Goal: Task Accomplishment & Management: Manage account settings

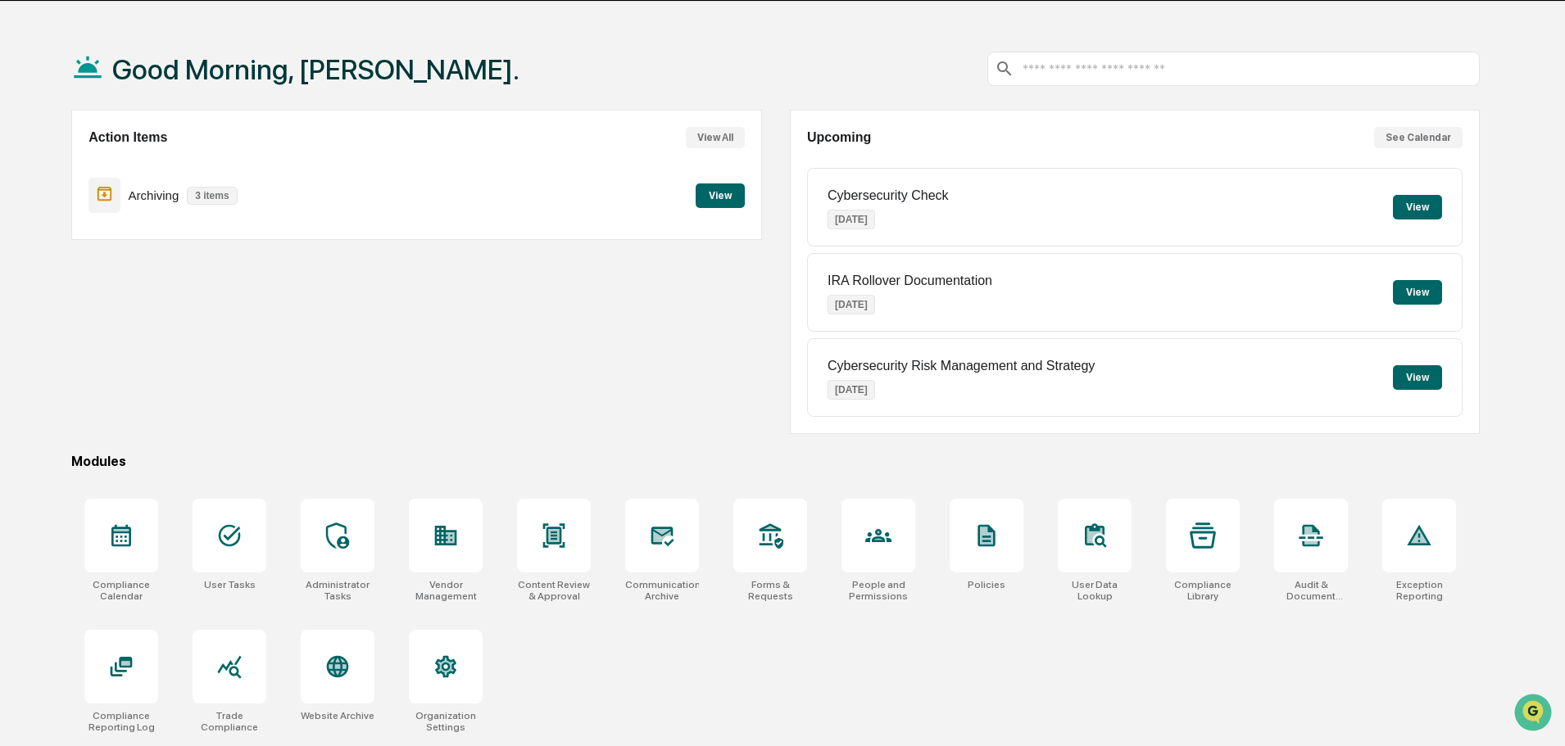
scroll to position [78, 0]
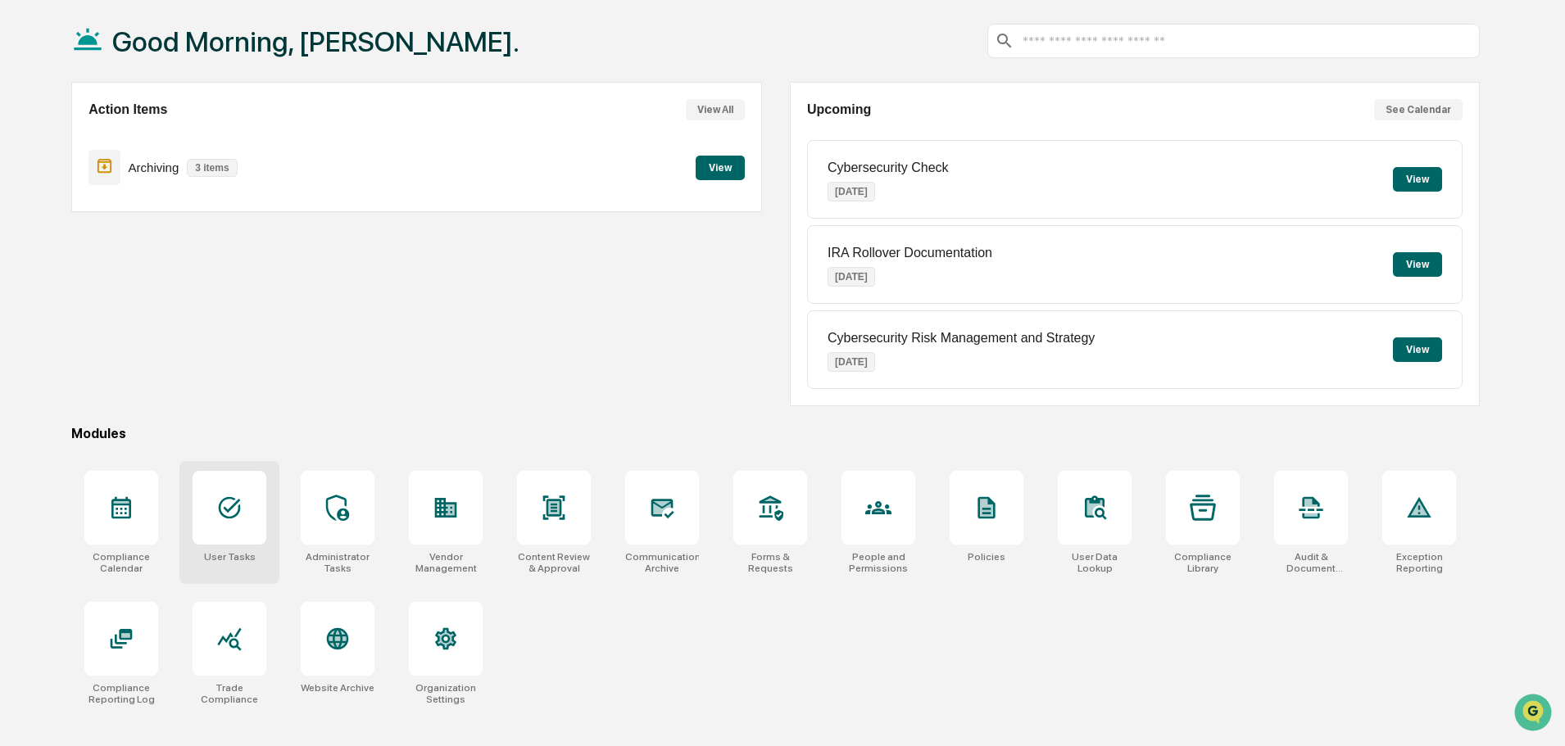
click at [217, 513] on icon at bounding box center [229, 508] width 26 height 26
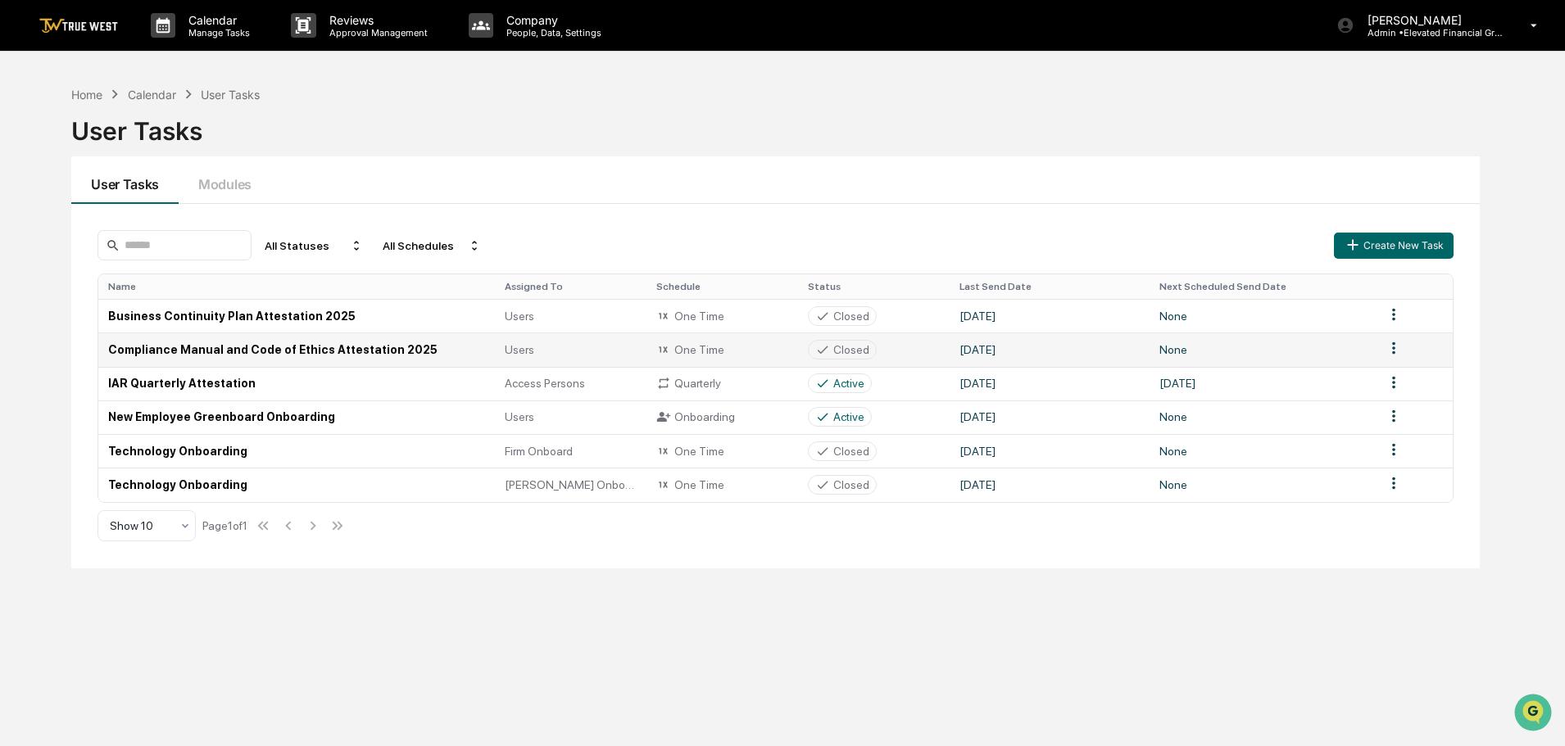
click at [351, 342] on td "Compliance Manual and Code of Ethics Attestation 2025" at bounding box center [296, 350] width 396 height 34
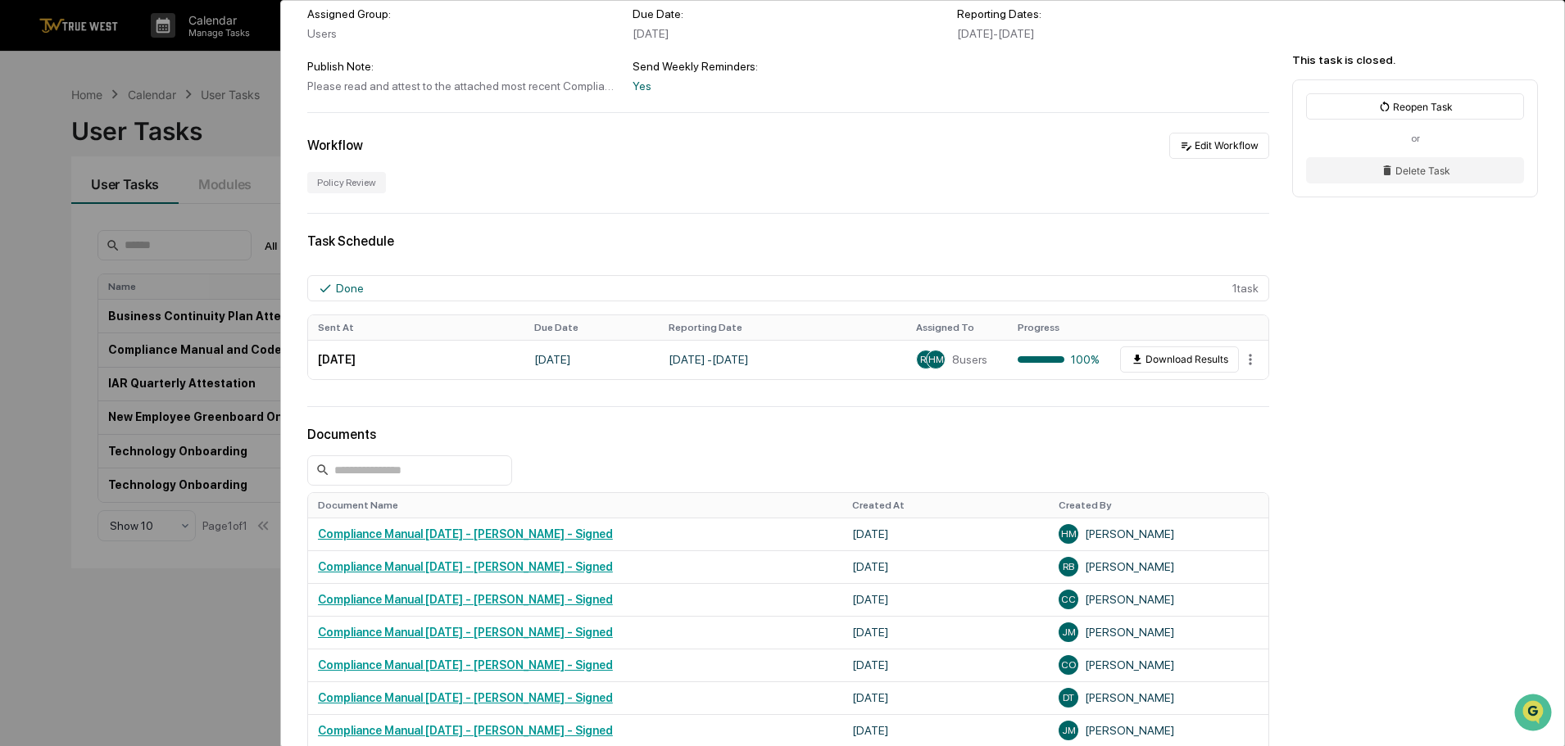
scroll to position [171, 0]
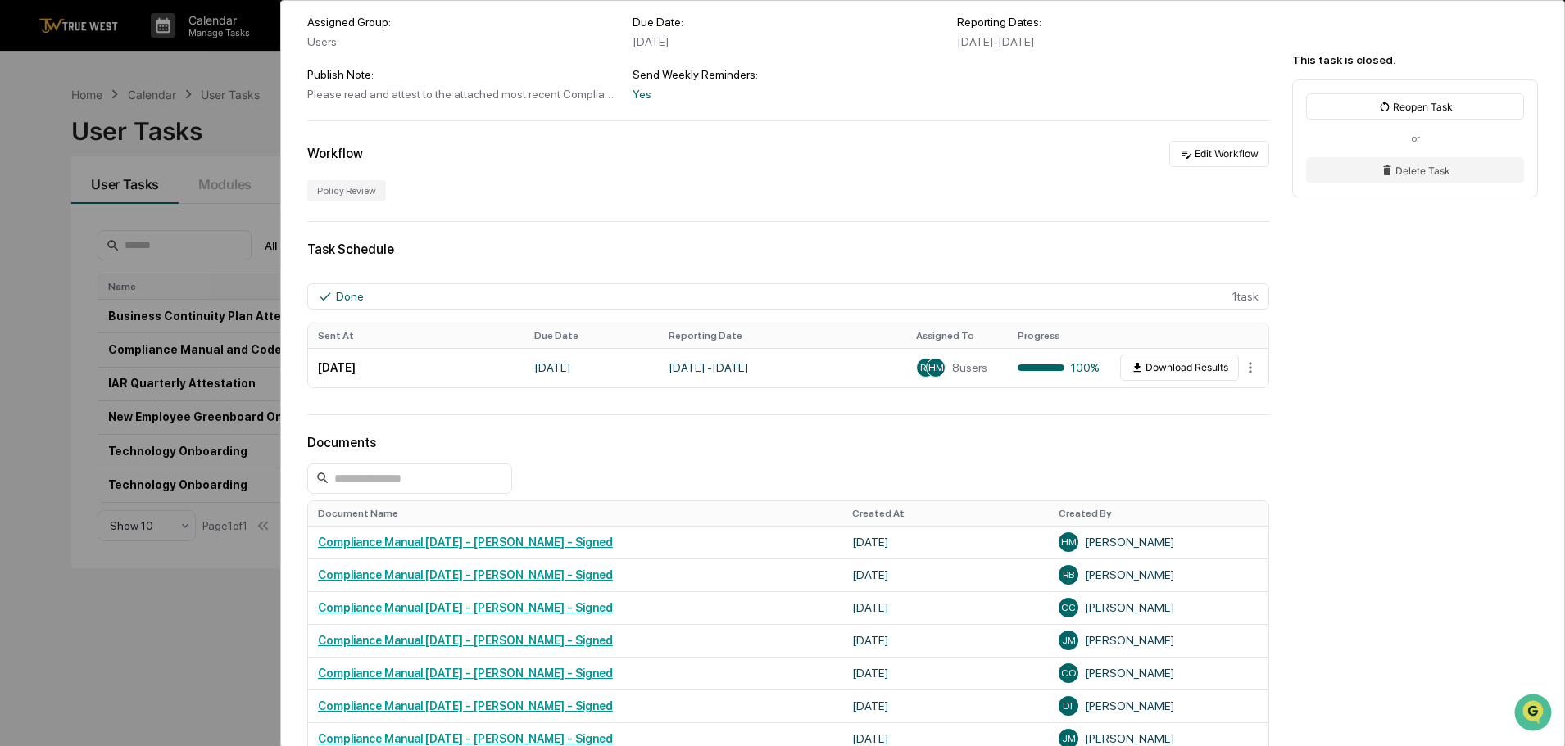
click at [37, 84] on div "User Tasks Compliance Manual and Code of Ethics Attestation 2025 Compliance Man…" at bounding box center [782, 373] width 1565 height 746
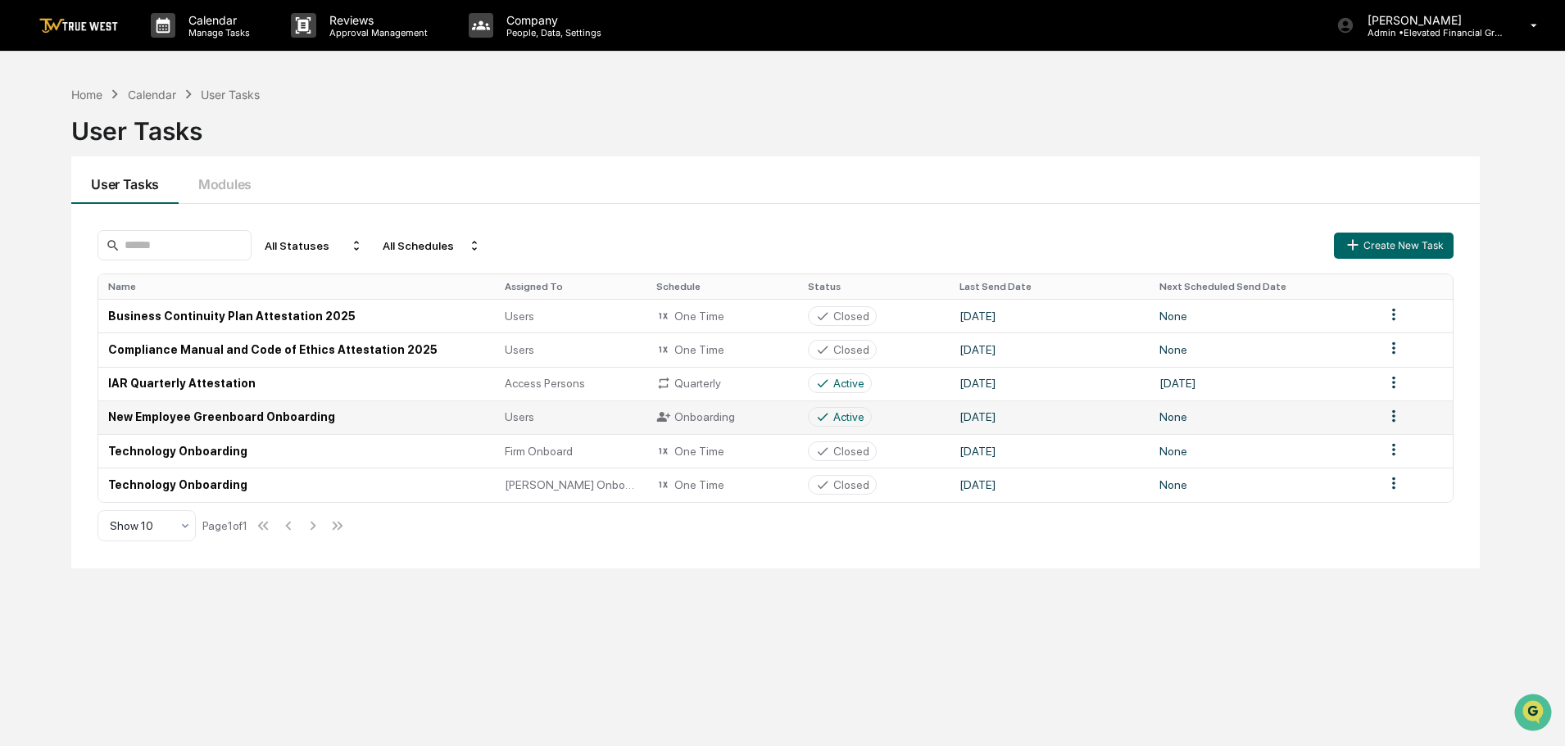
click at [236, 416] on td "New Employee Greenboard Onboarding" at bounding box center [296, 418] width 396 height 34
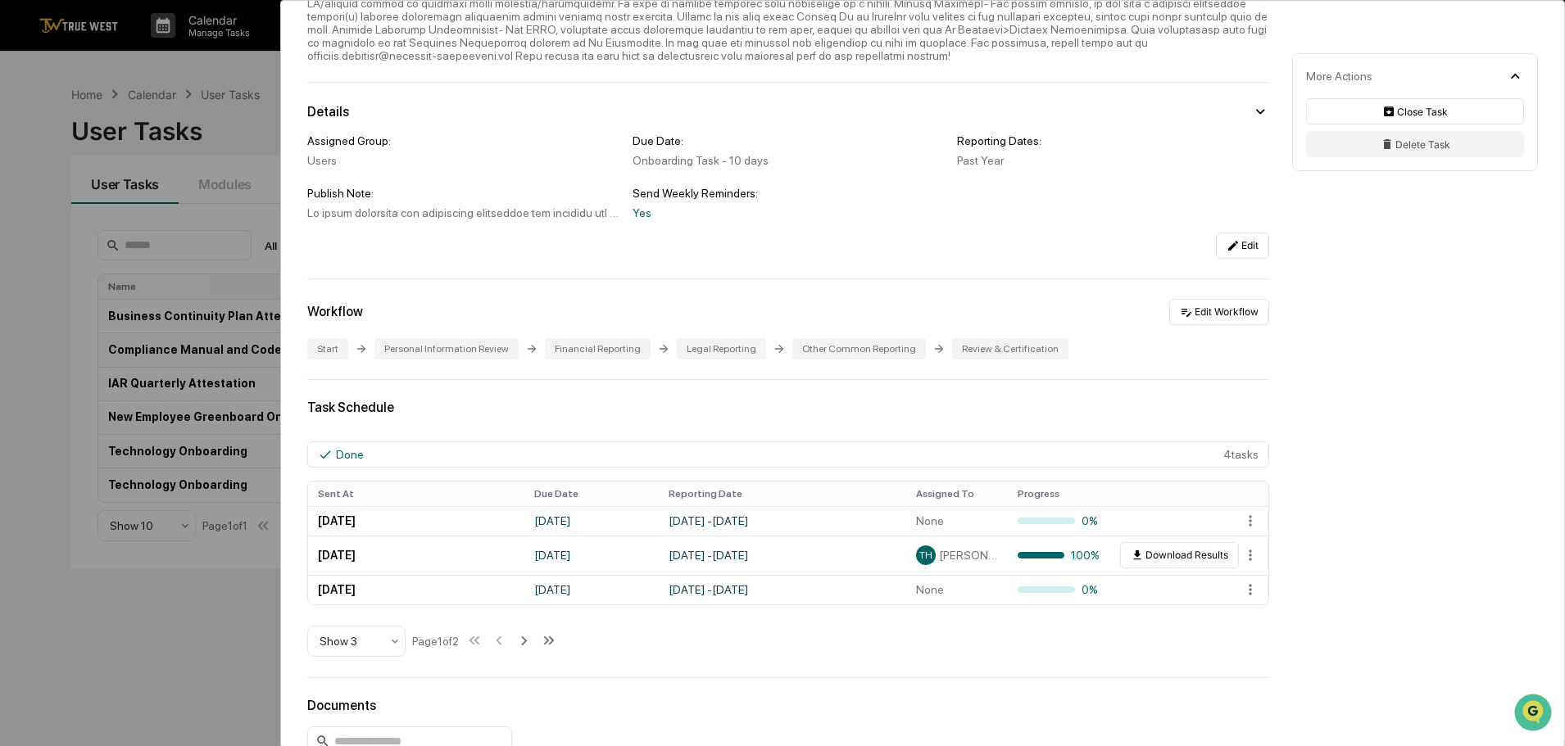
scroll to position [164, 0]
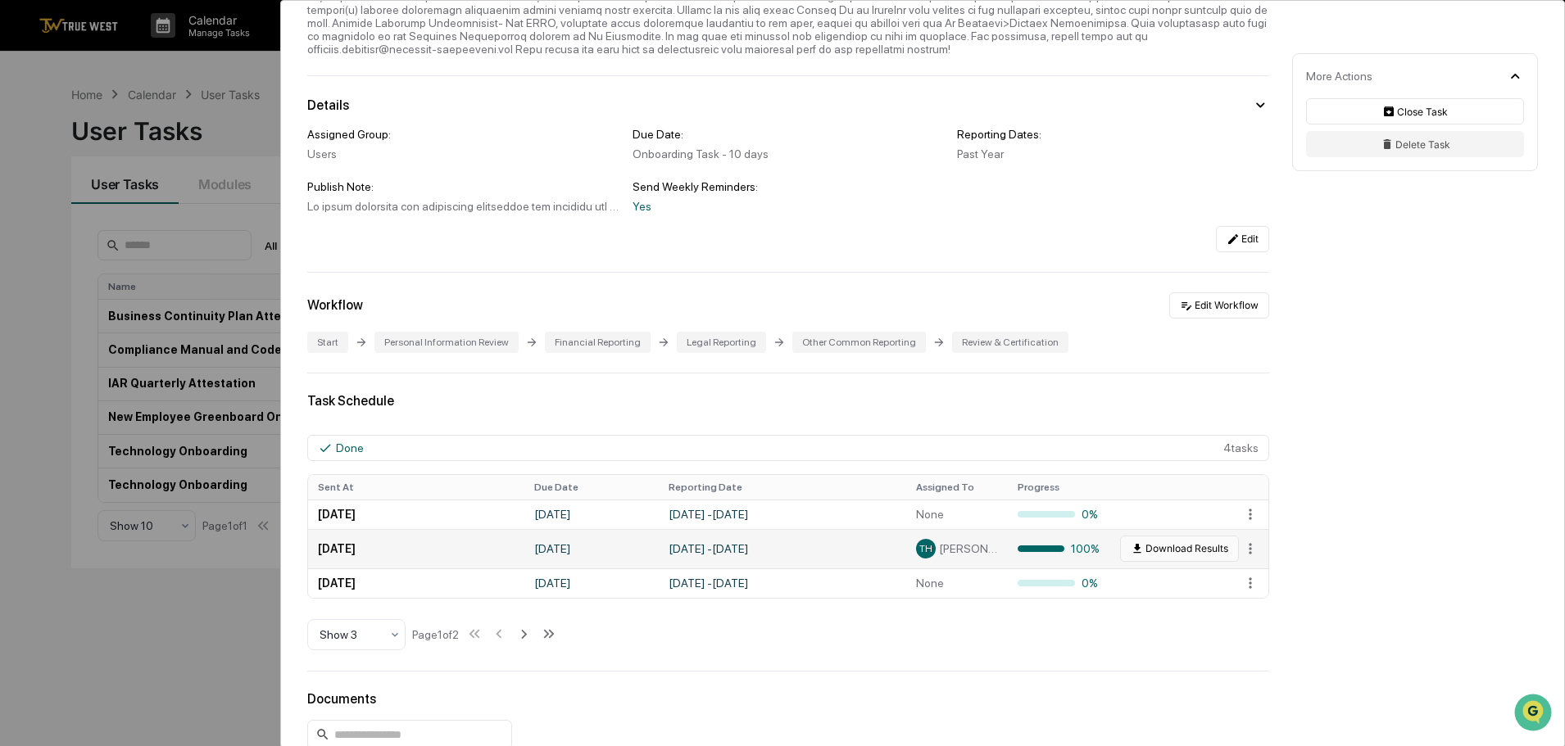
click at [1176, 550] on button "Download Results" at bounding box center [1179, 549] width 119 height 26
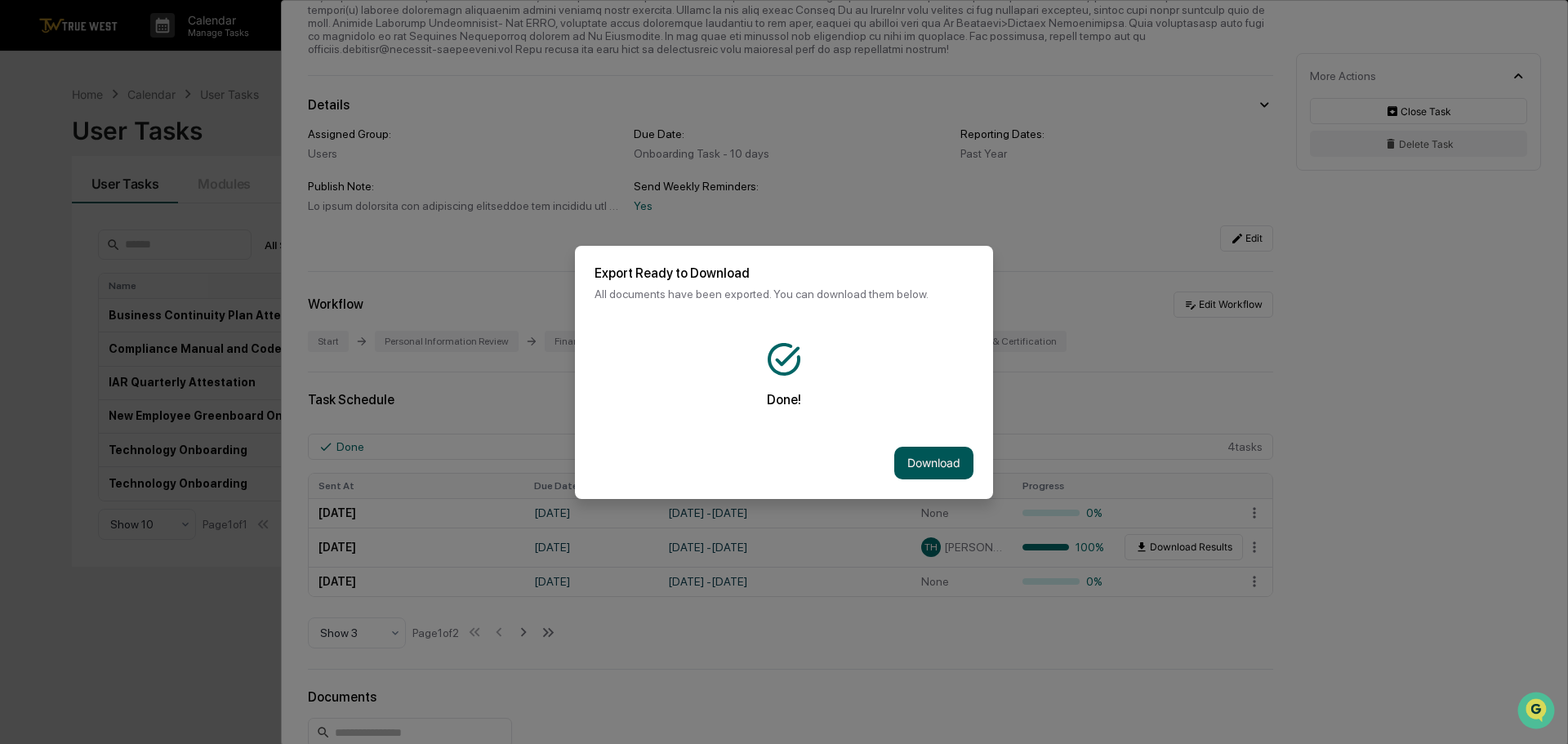
click at [924, 459] on button "Download" at bounding box center [933, 463] width 79 height 33
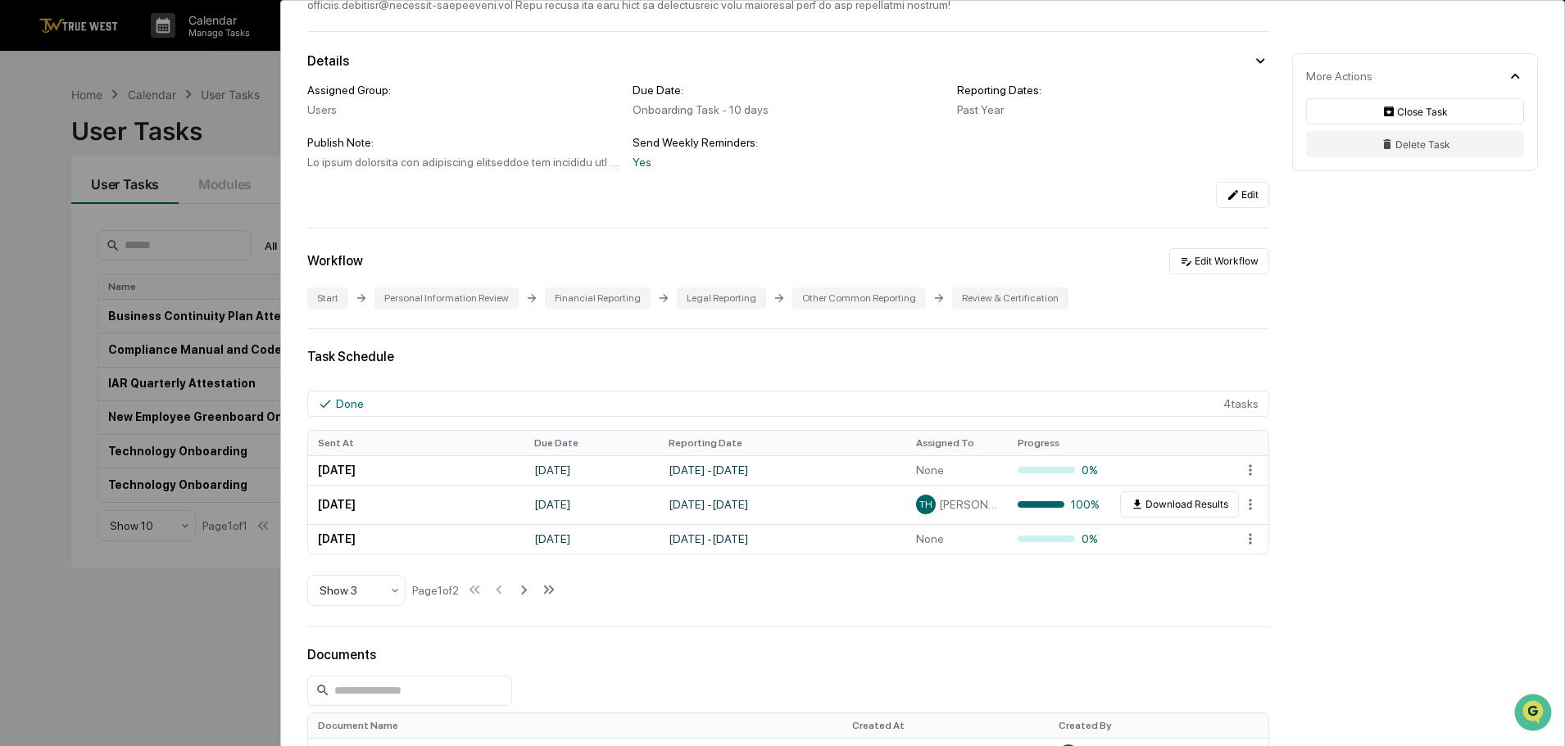
scroll to position [328, 0]
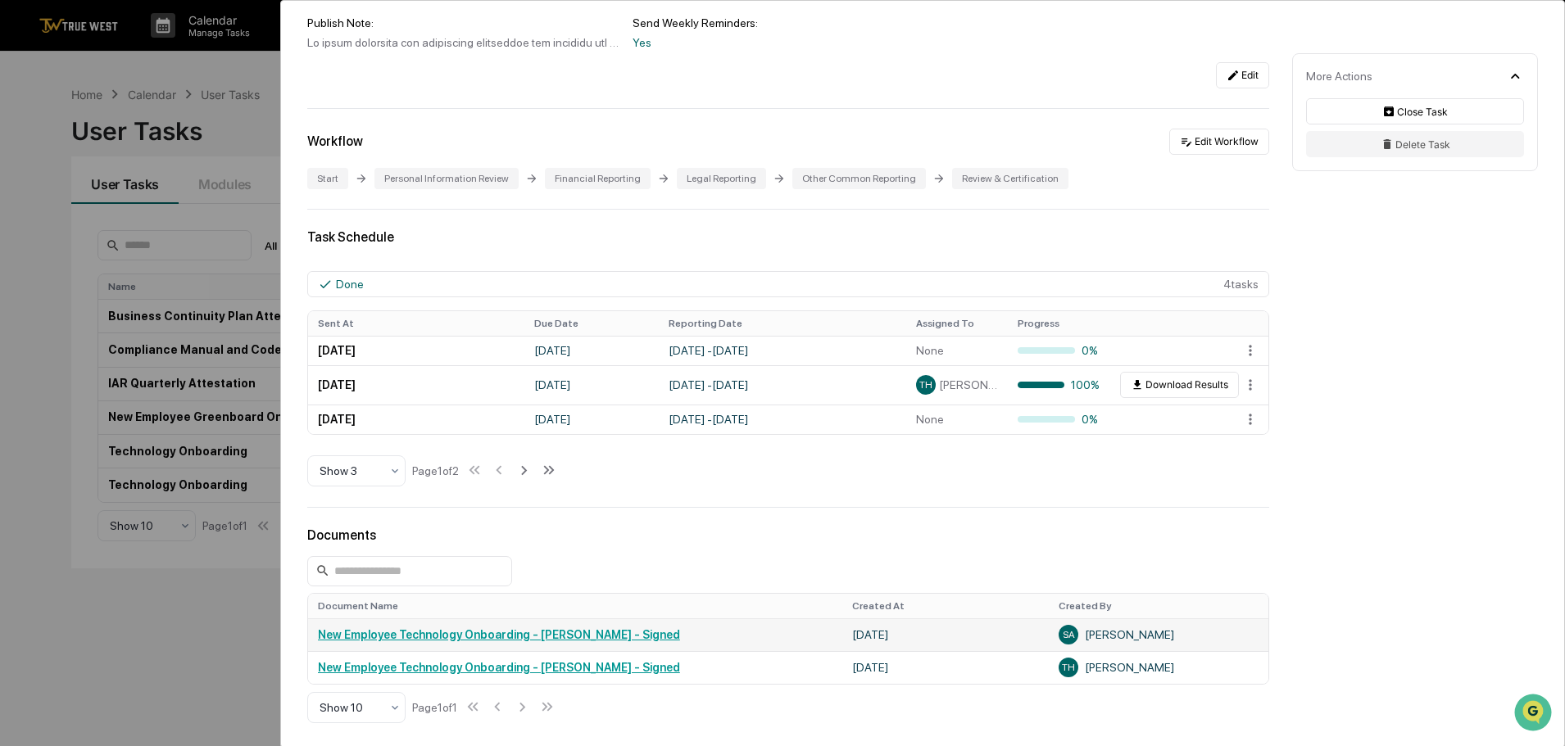
click at [412, 637] on link "New Employee Technology Onboarding - [PERSON_NAME] - Signed" at bounding box center [499, 634] width 362 height 13
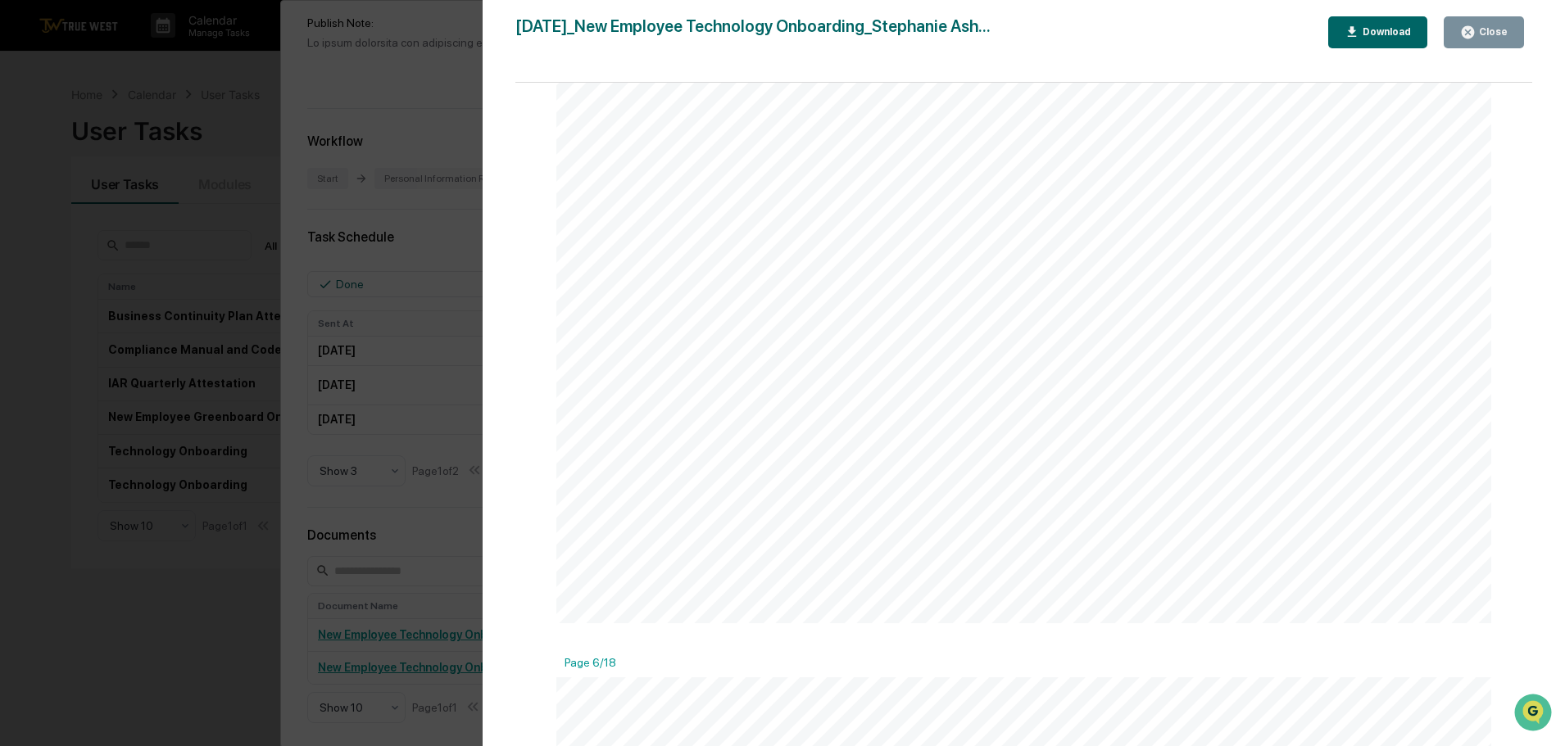
scroll to position [6718, 0]
click at [1479, 31] on div "Close" at bounding box center [1491, 31] width 32 height 11
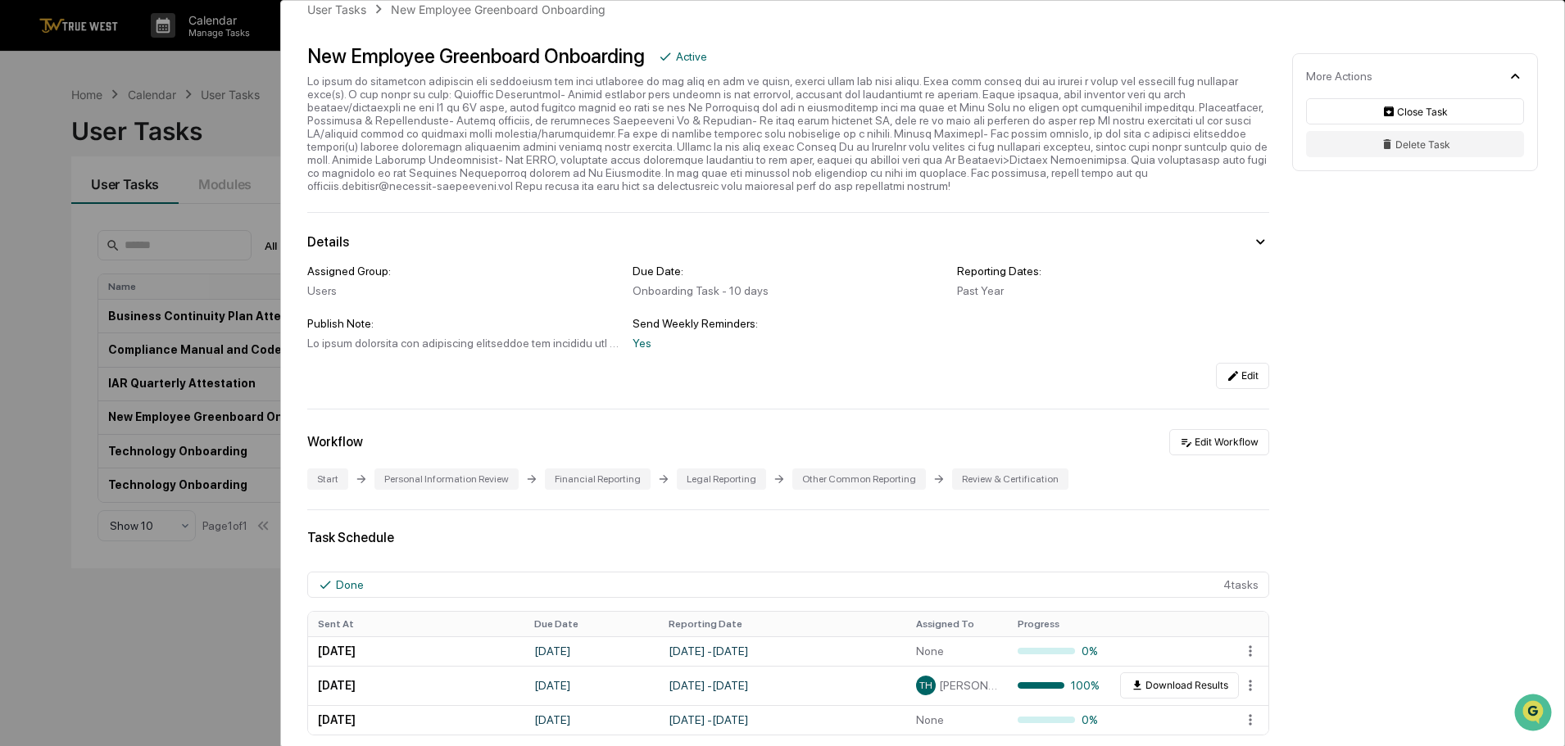
scroll to position [0, 0]
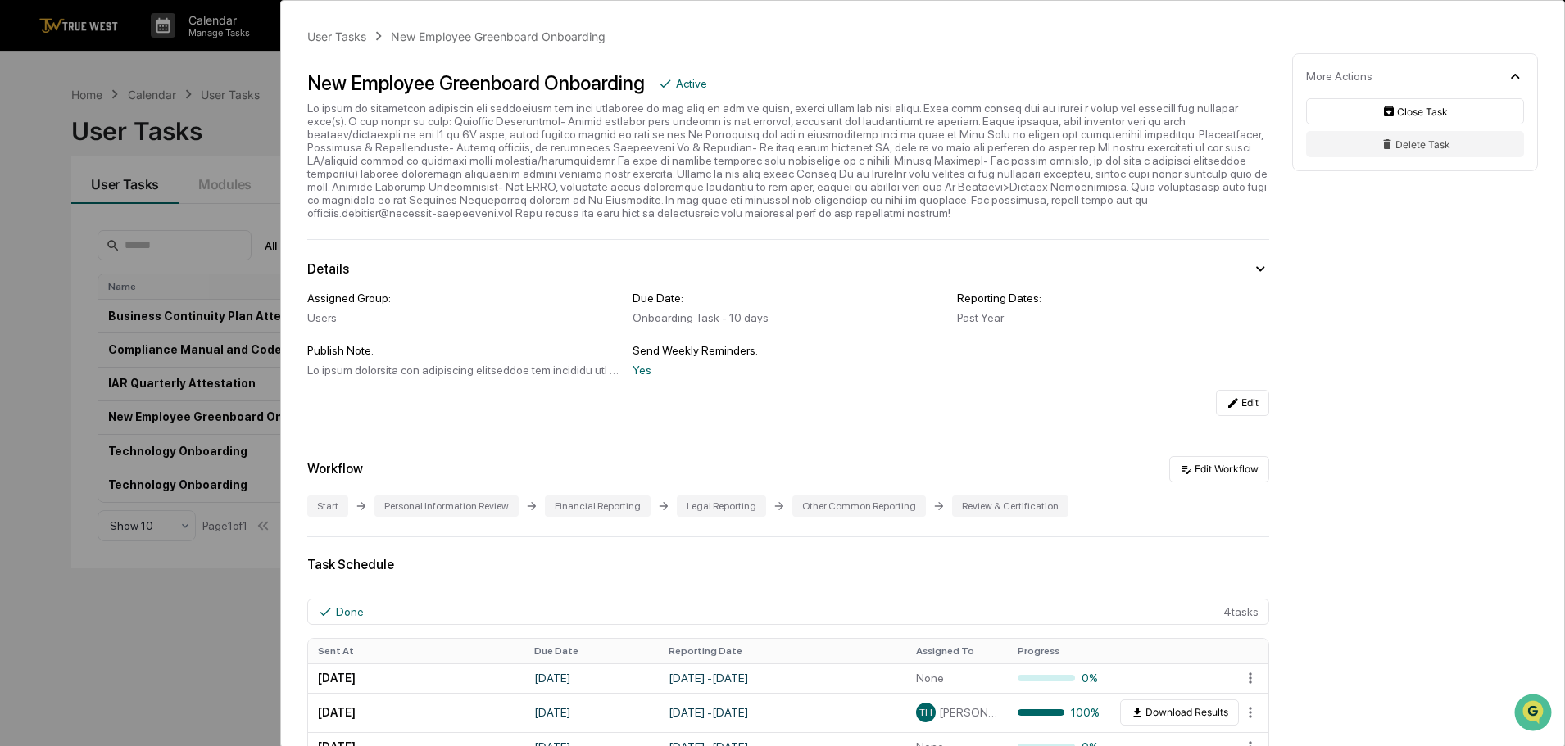
click at [60, 75] on div "User Tasks New Employee Greenboard Onboarding New Employee Greenboard Onboardin…" at bounding box center [782, 373] width 1565 height 746
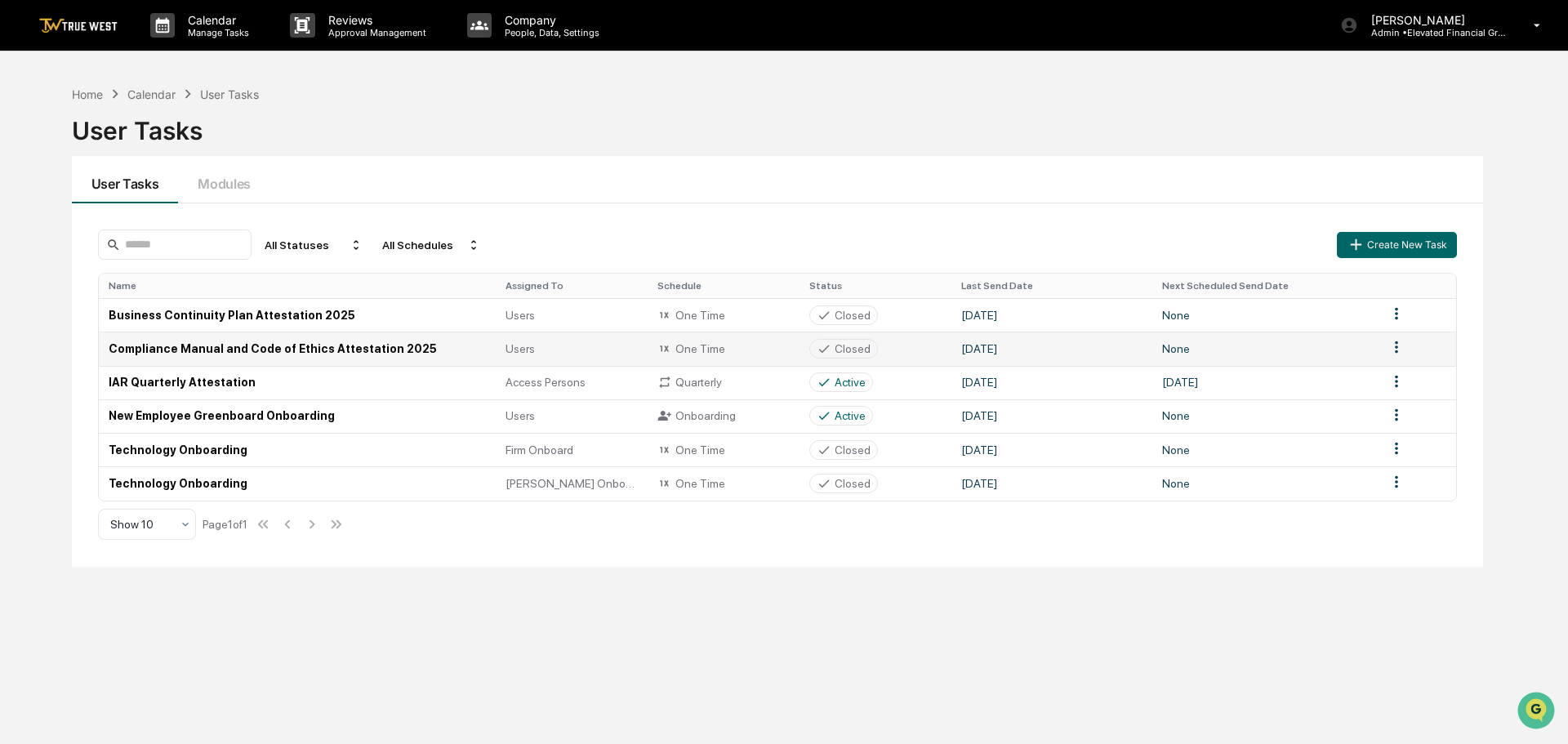
click at [1390, 347] on html "Calendar Manage Tasks Reviews Approval Management Company People, Data, Setting…" at bounding box center [784, 372] width 1568 height 744
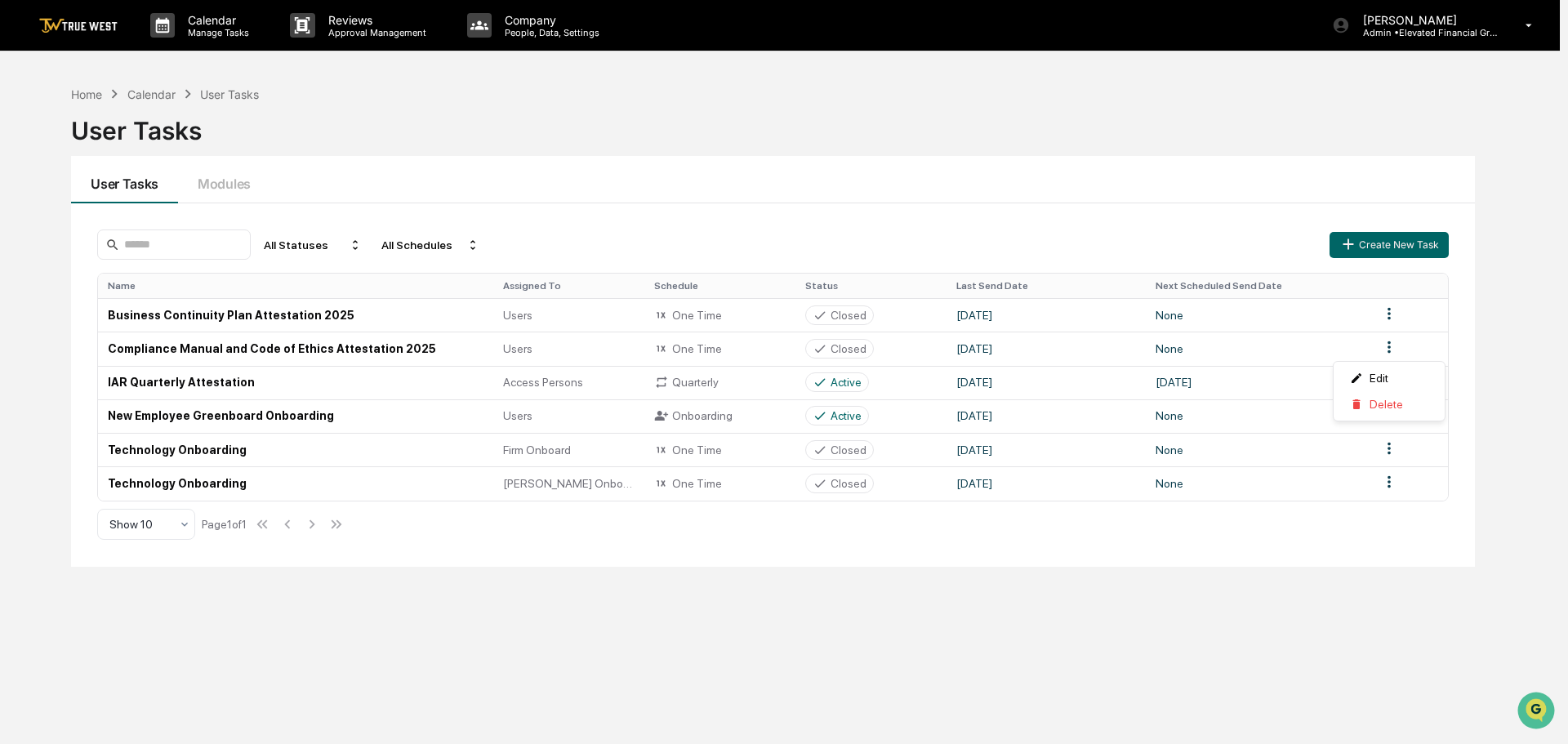
click at [1313, 341] on html "Calendar Manage Tasks Reviews Approval Management Company People, Data, Setting…" at bounding box center [784, 372] width 1568 height 744
click at [1408, 243] on button "Create New Task" at bounding box center [1390, 245] width 120 height 26
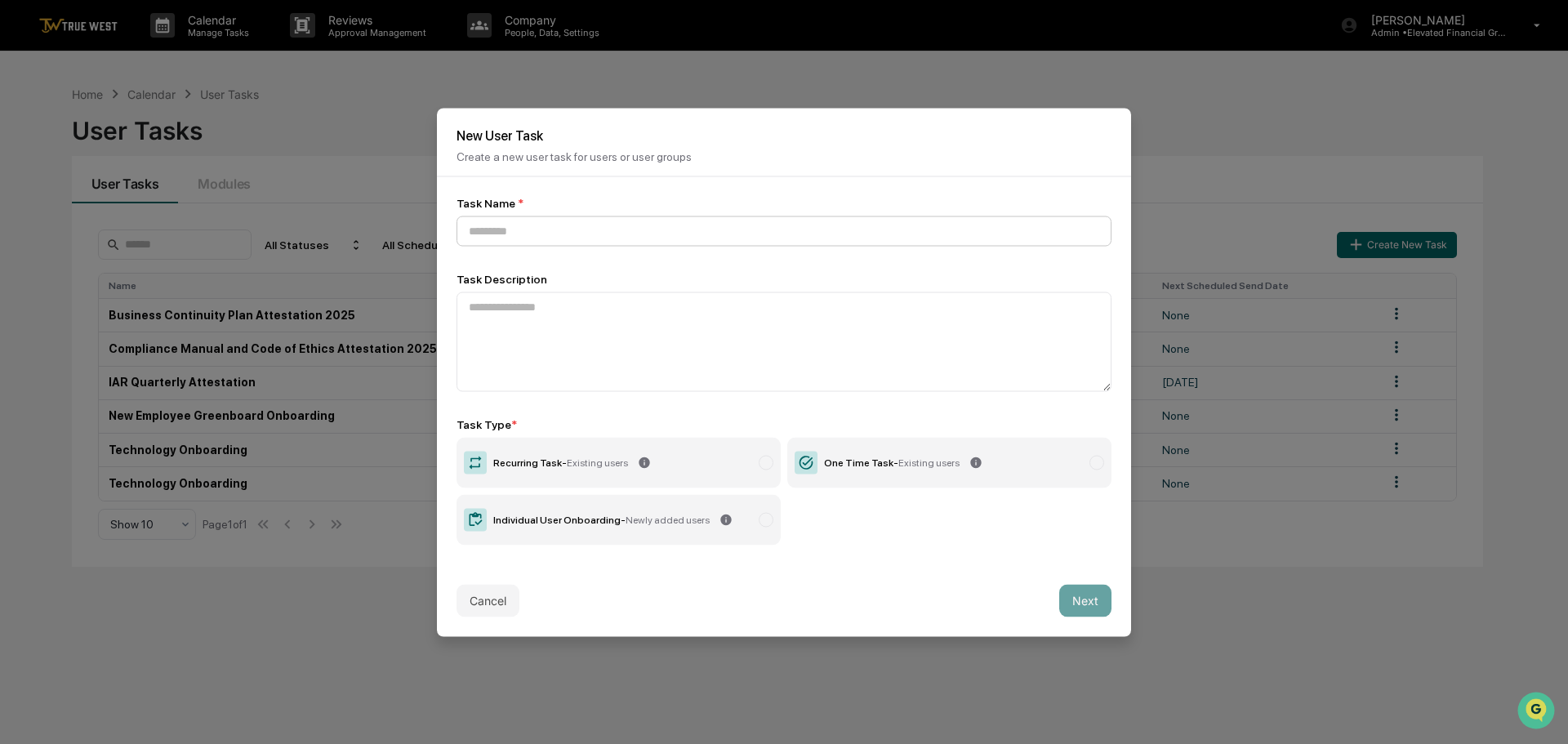
click at [517, 232] on input at bounding box center [784, 230] width 655 height 30
type input "**********"
click at [807, 464] on icon at bounding box center [806, 463] width 14 height 14
click at [1092, 599] on button "Next" at bounding box center [1086, 600] width 52 height 33
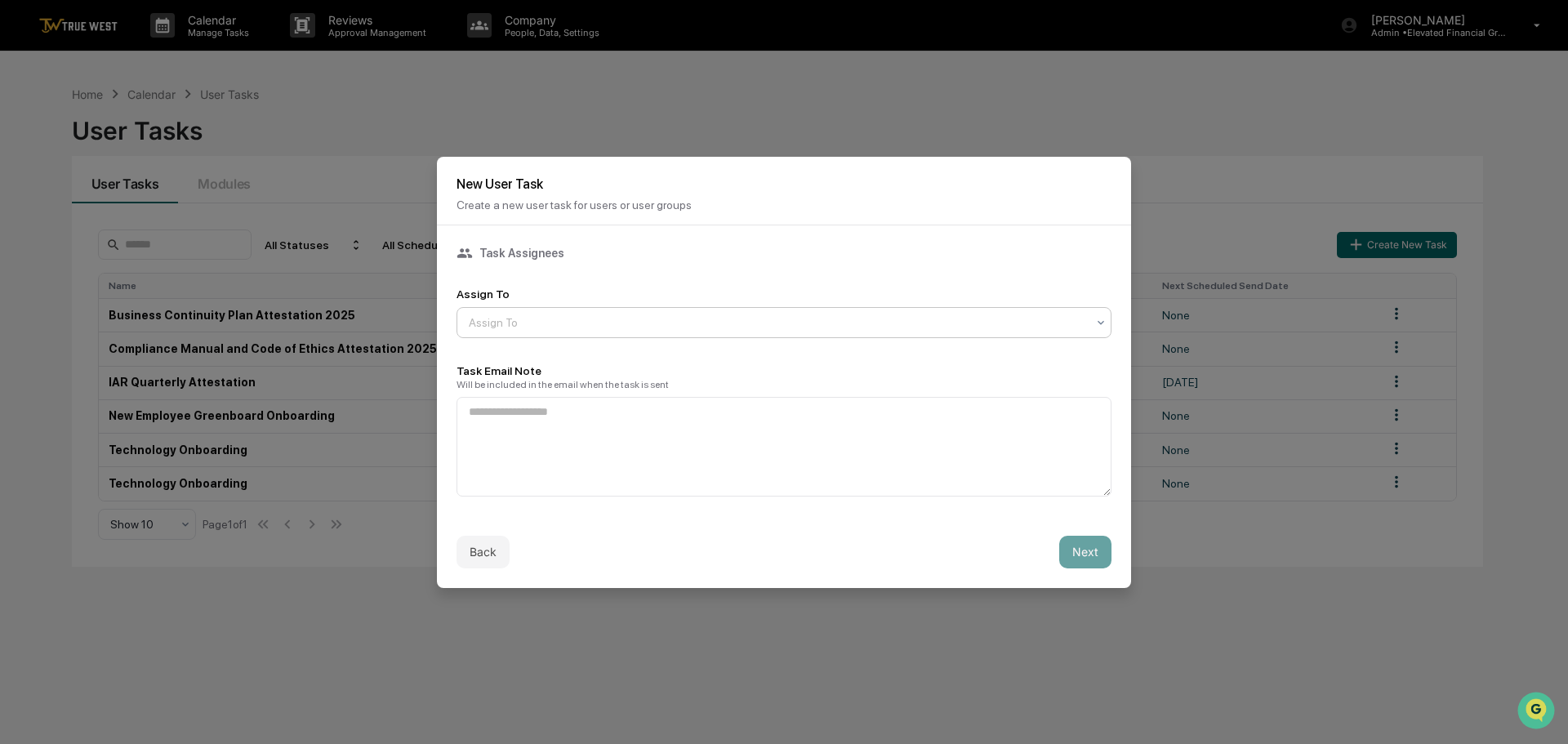
click at [541, 323] on div at bounding box center [777, 322] width 617 height 16
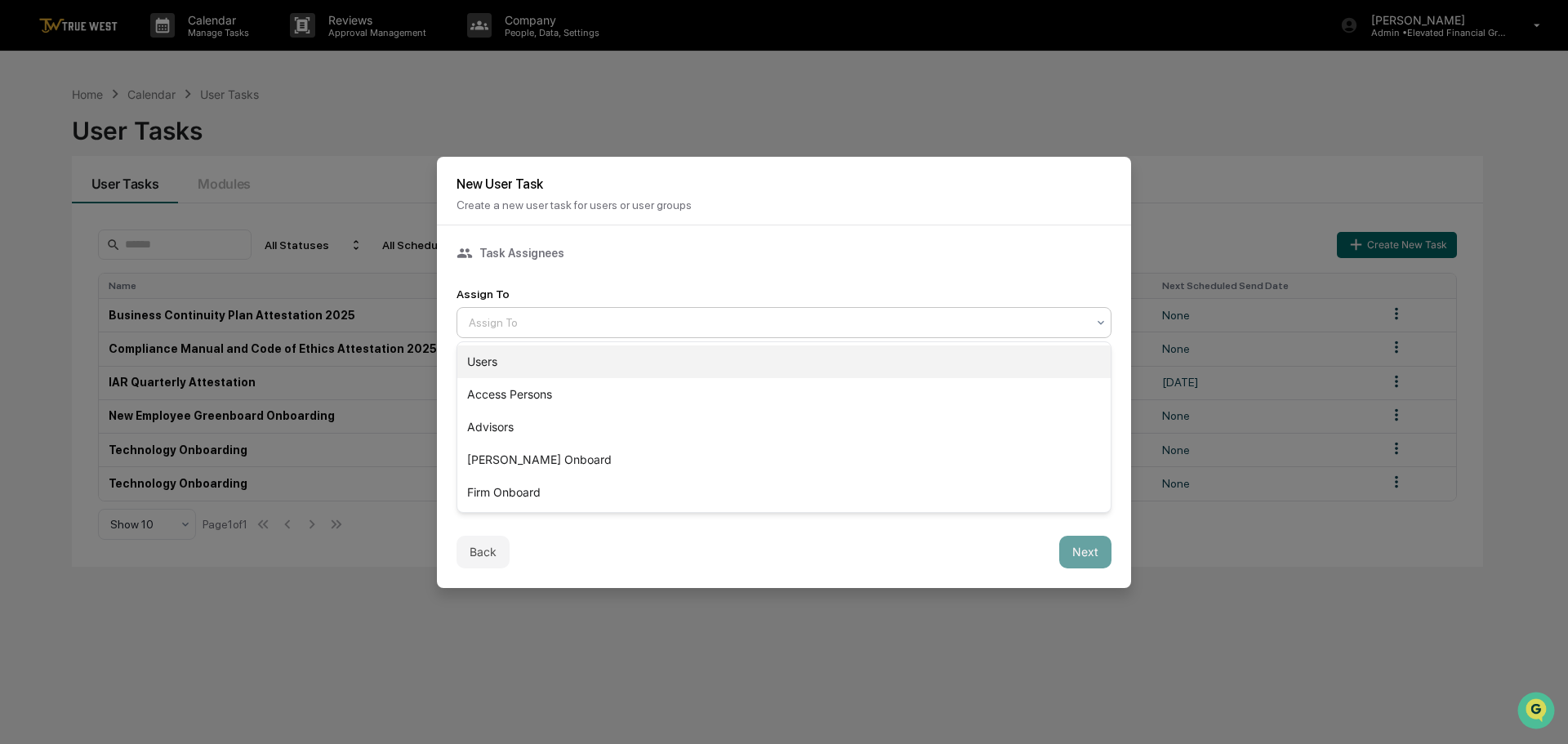
click at [479, 357] on div "Users" at bounding box center [784, 362] width 653 height 33
click at [1099, 323] on icon at bounding box center [1100, 322] width 7 height 4
click at [508, 425] on div "Advisors" at bounding box center [784, 427] width 653 height 33
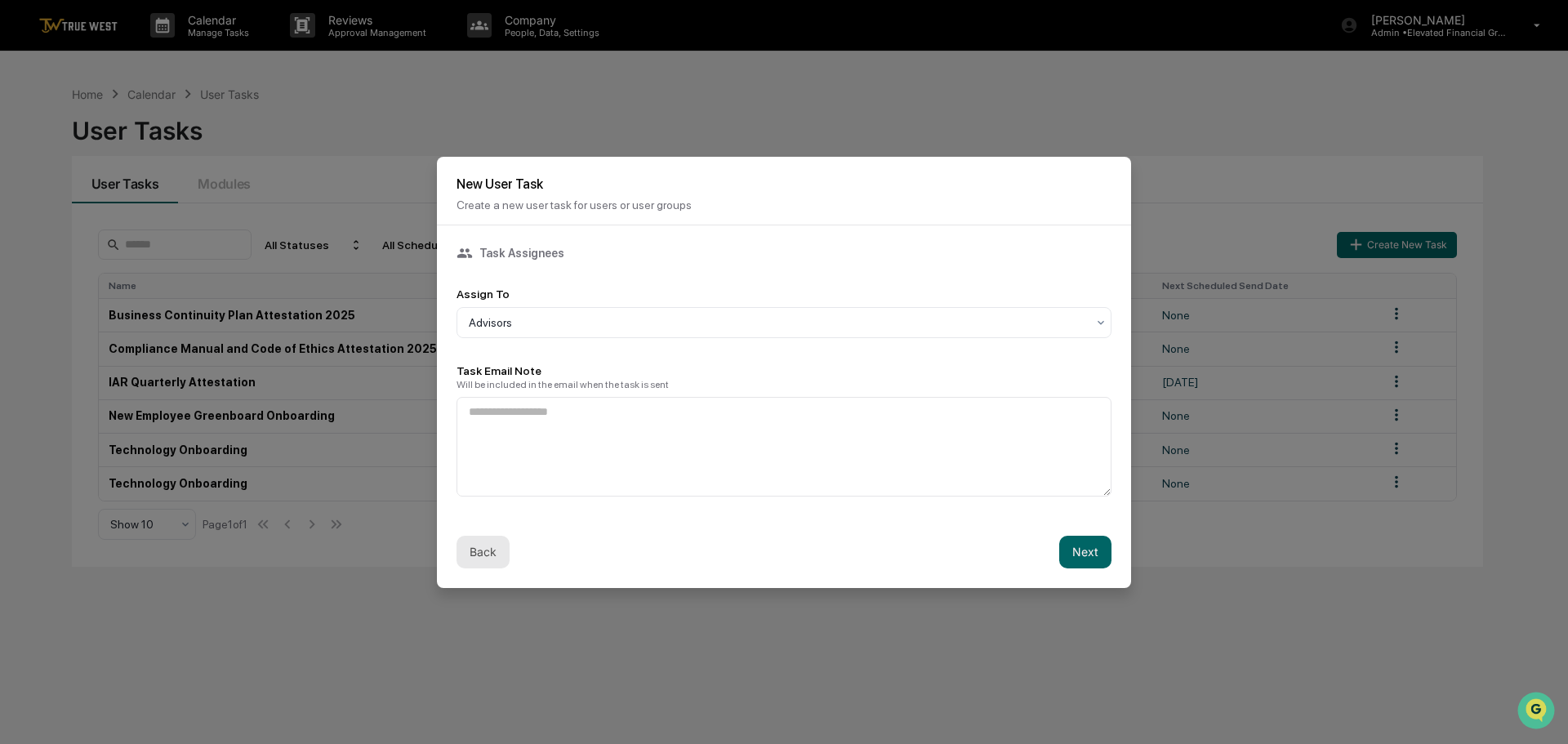
click at [482, 554] on button "Back" at bounding box center [482, 552] width 53 height 33
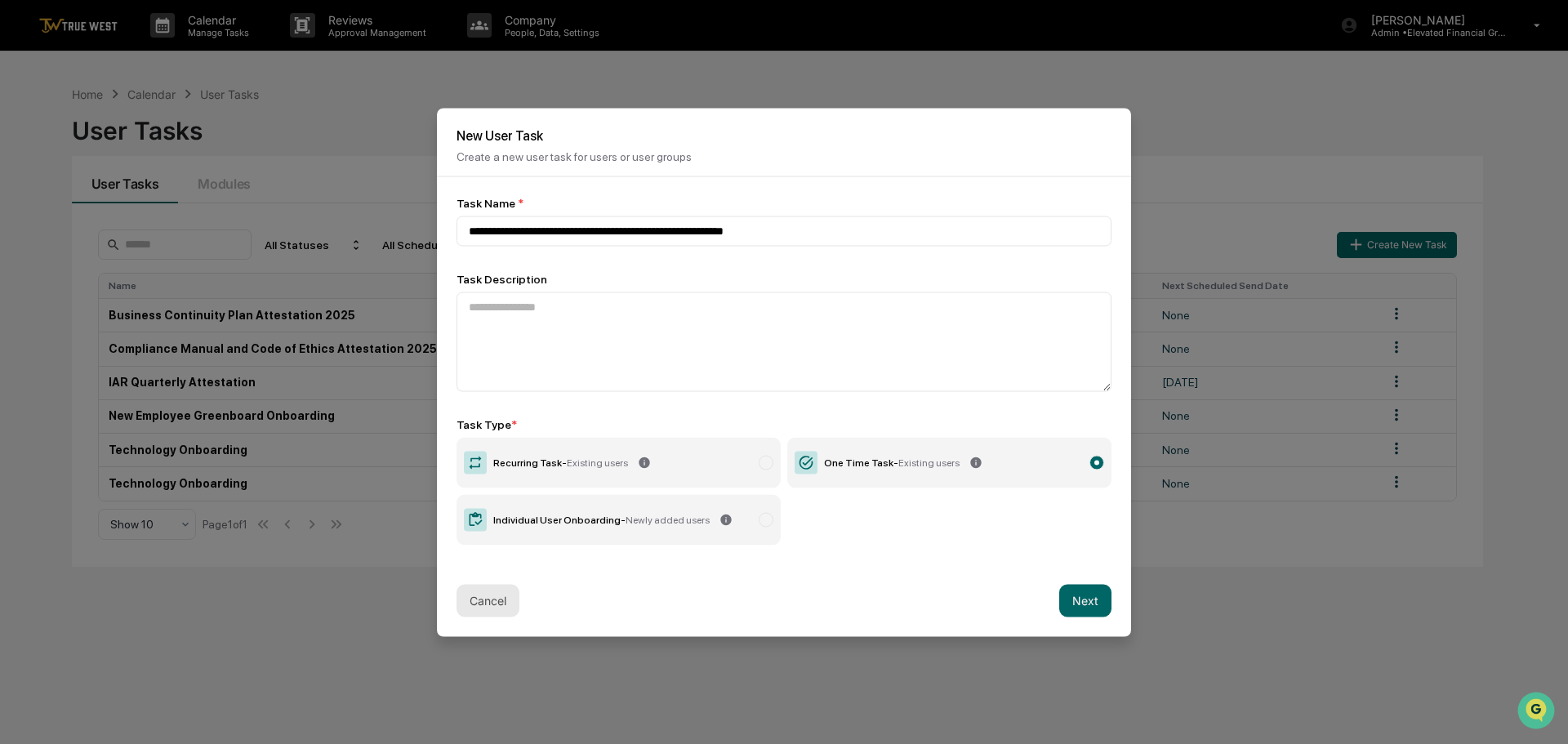
click at [481, 606] on button "Cancel" at bounding box center [487, 600] width 63 height 33
